Goal: Navigation & Orientation: Find specific page/section

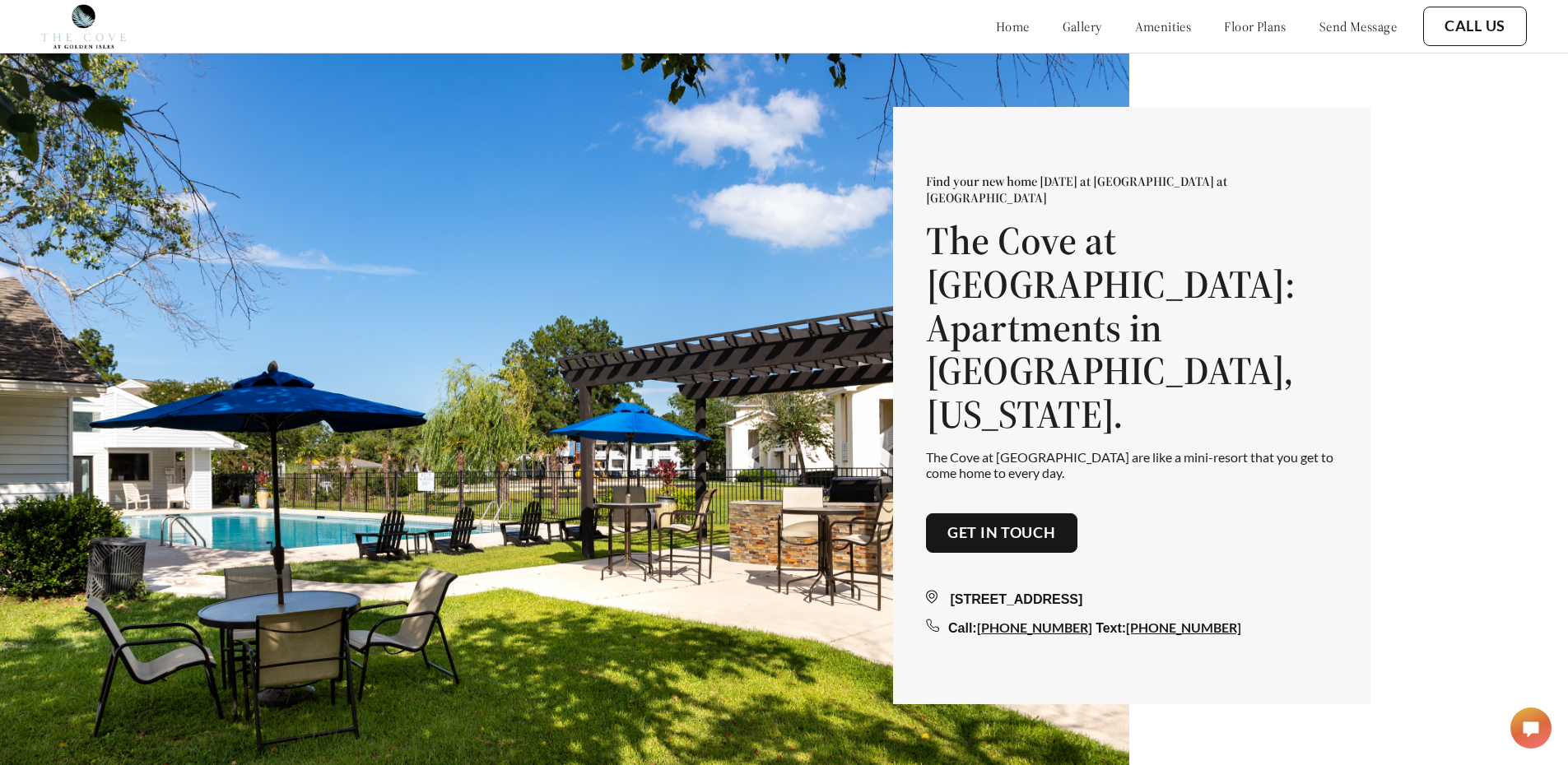
click at [1063, 26] on link "gallery" at bounding box center [1083, 26] width 39 height 16
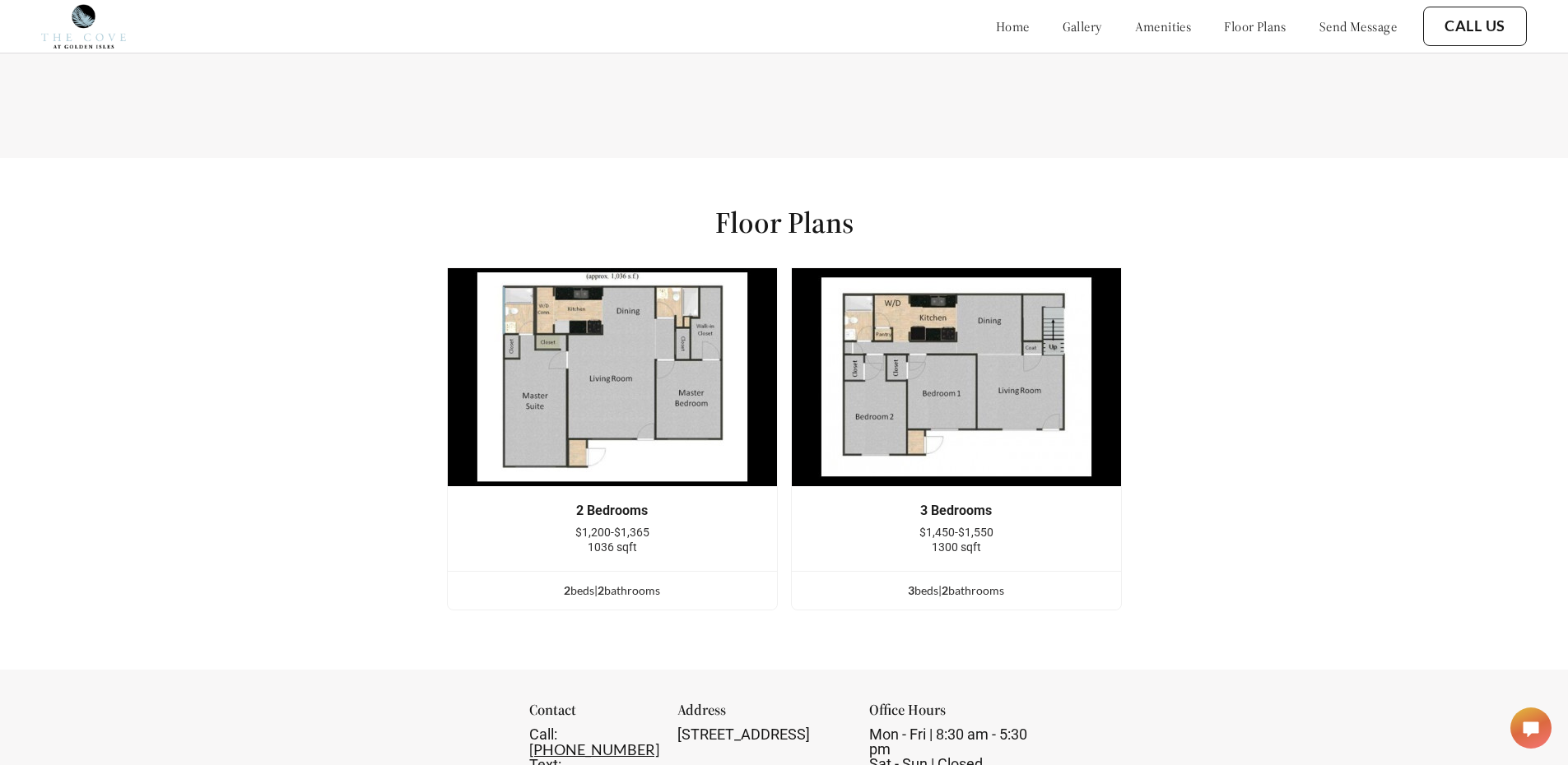
scroll to position [2030, 0]
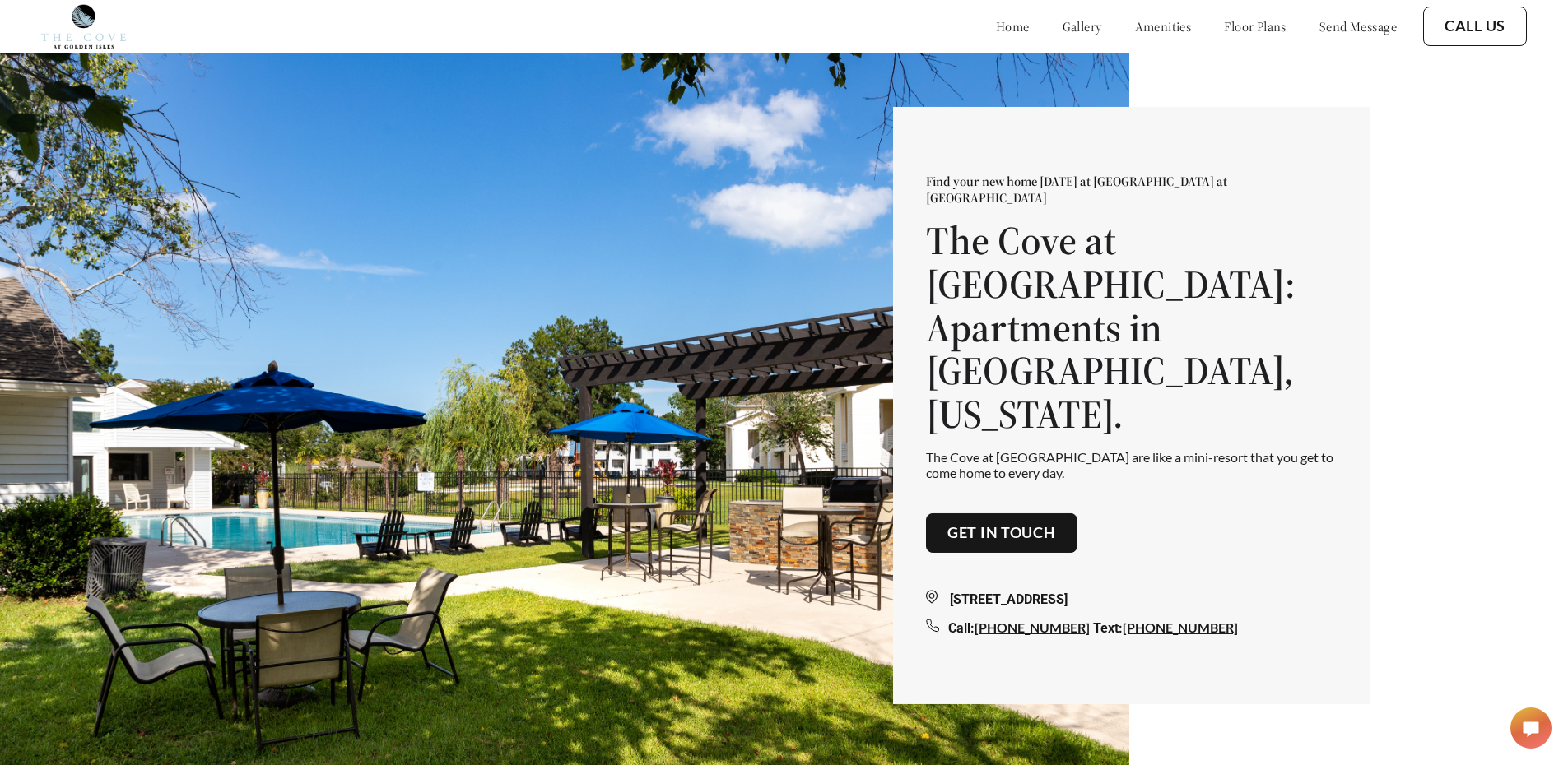
click at [1234, 28] on link "floor plans" at bounding box center [1255, 26] width 62 height 16
click at [1245, 25] on link "floor plans" at bounding box center [1255, 26] width 62 height 16
click at [996, 29] on link "home" at bounding box center [1013, 26] width 33 height 16
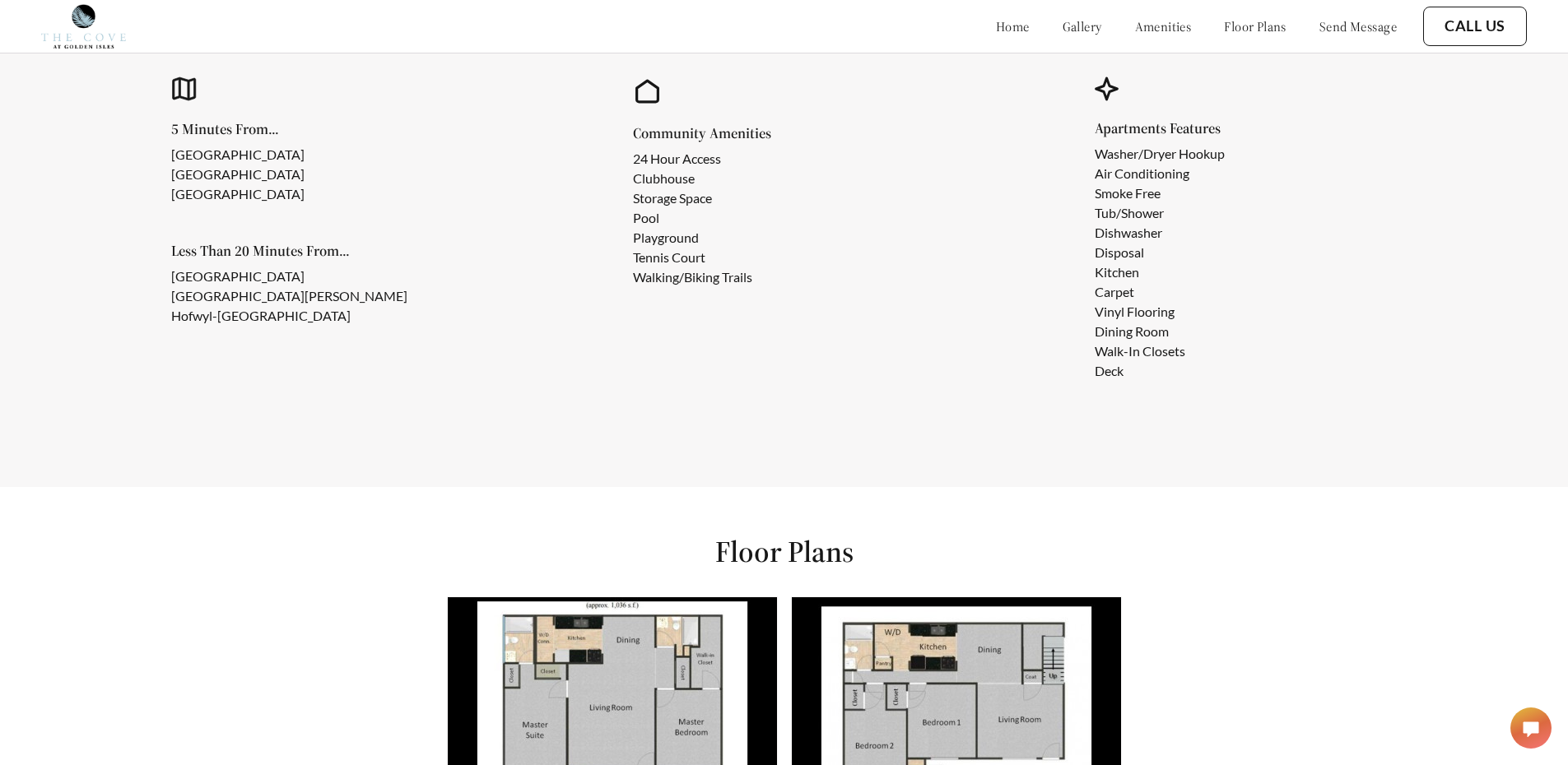
scroll to position [2161, 0]
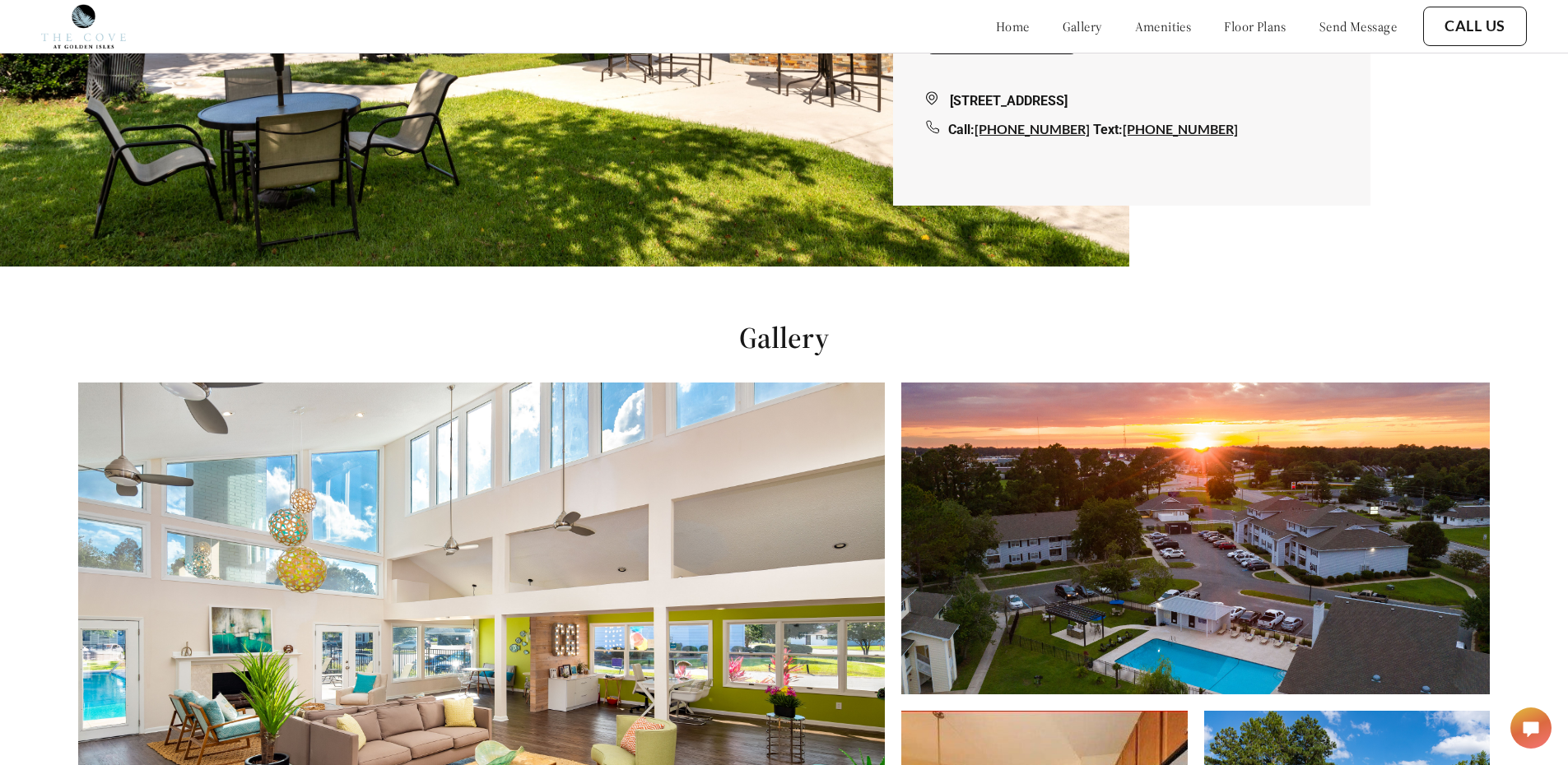
scroll to position [120, 0]
